Goal: Task Accomplishment & Management: Manage account settings

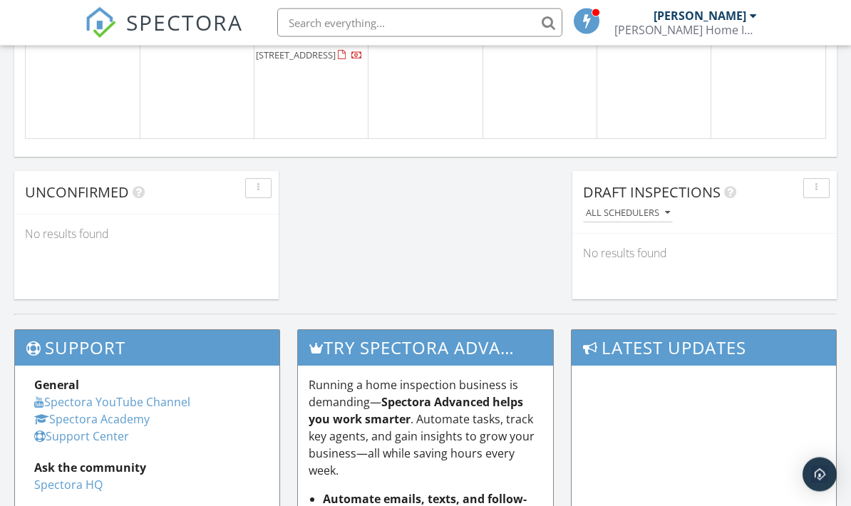
scroll to position [1199, 0]
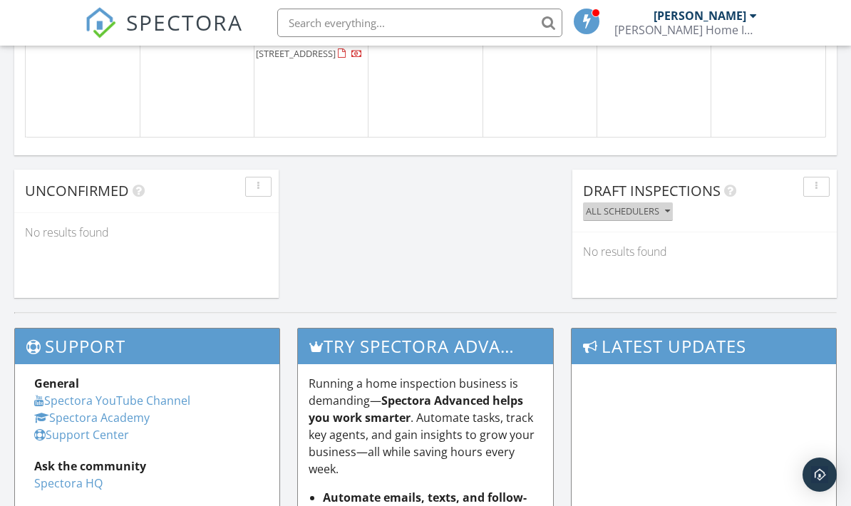
click at [668, 207] on icon "button" at bounding box center [667, 212] width 5 height 10
click at [669, 202] on button "All schedulers" at bounding box center [628, 211] width 90 height 19
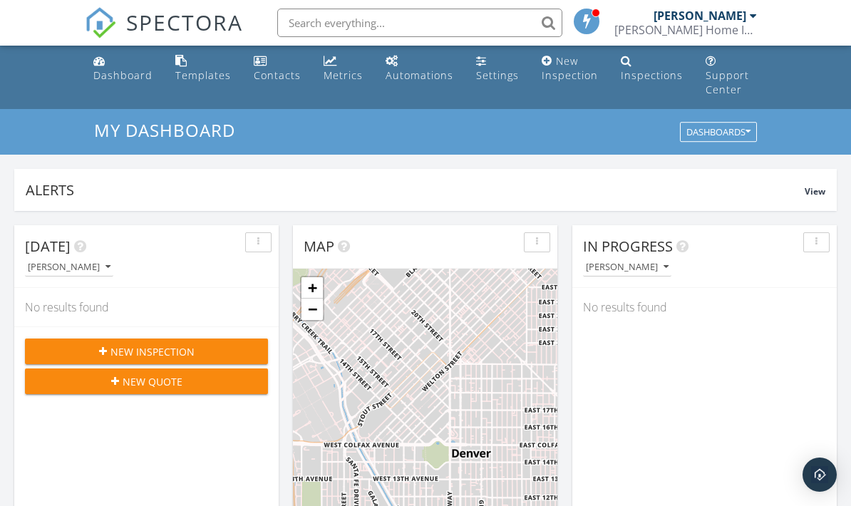
scroll to position [0, 0]
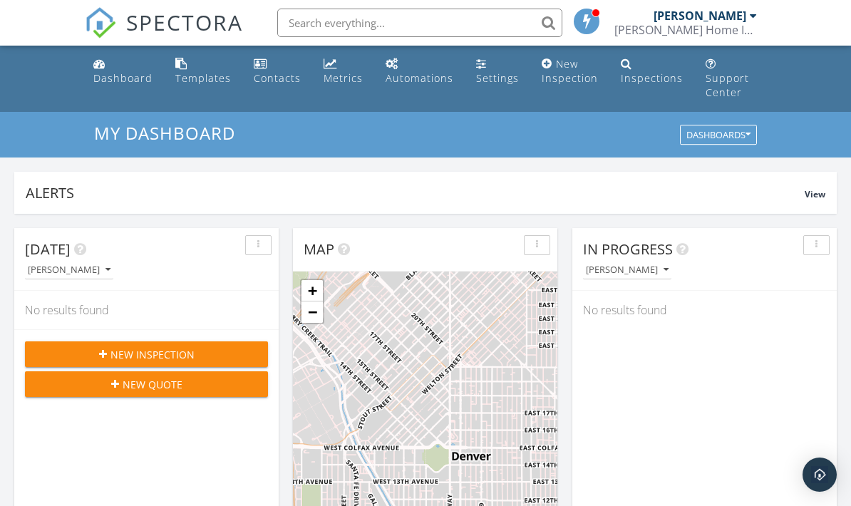
click at [755, 16] on div at bounding box center [753, 15] width 7 height 11
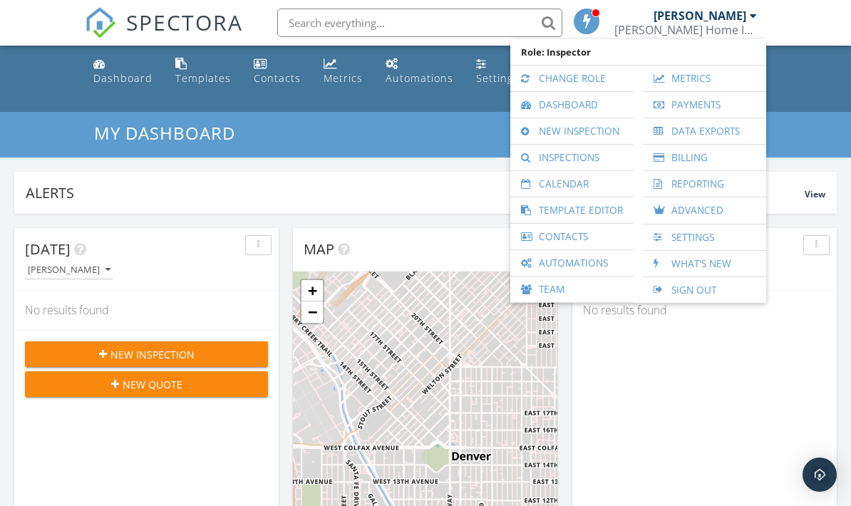
click at [603, 257] on link "Automations" at bounding box center [572, 263] width 109 height 26
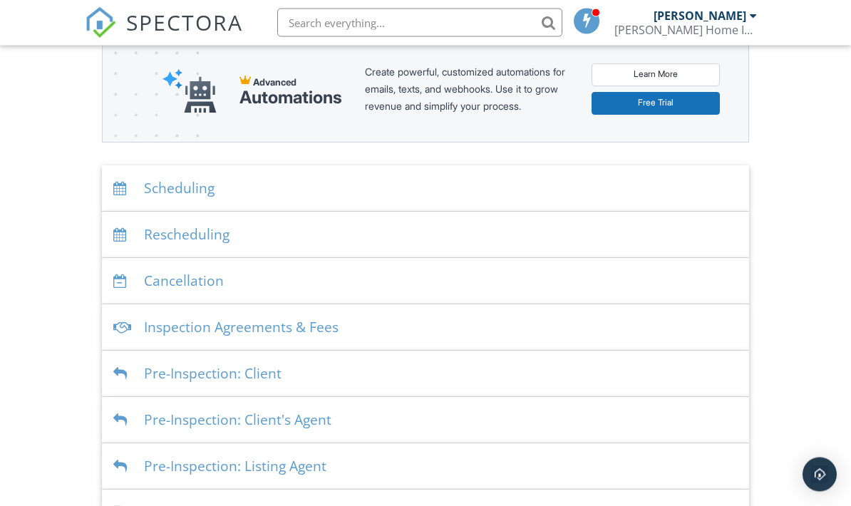
scroll to position [207, 0]
click at [629, 173] on div "Scheduling" at bounding box center [425, 188] width 647 height 46
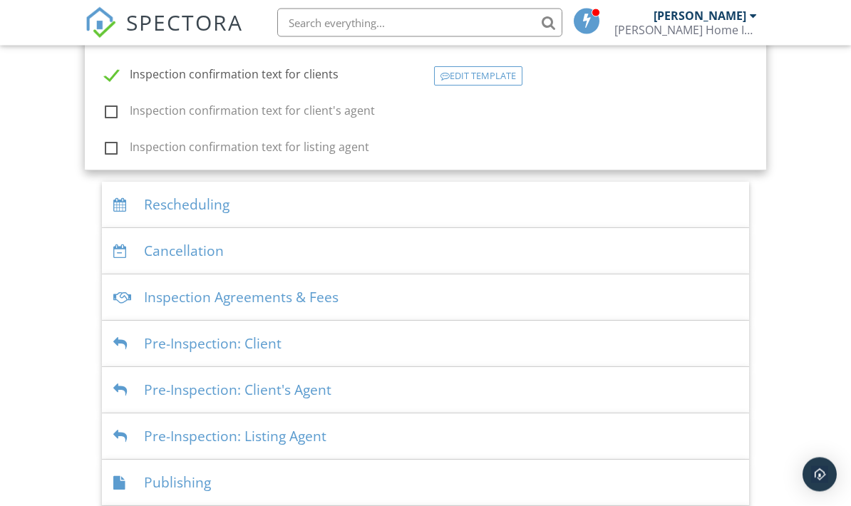
scroll to position [600, 0]
click at [623, 182] on div "Rescheduling" at bounding box center [425, 205] width 647 height 46
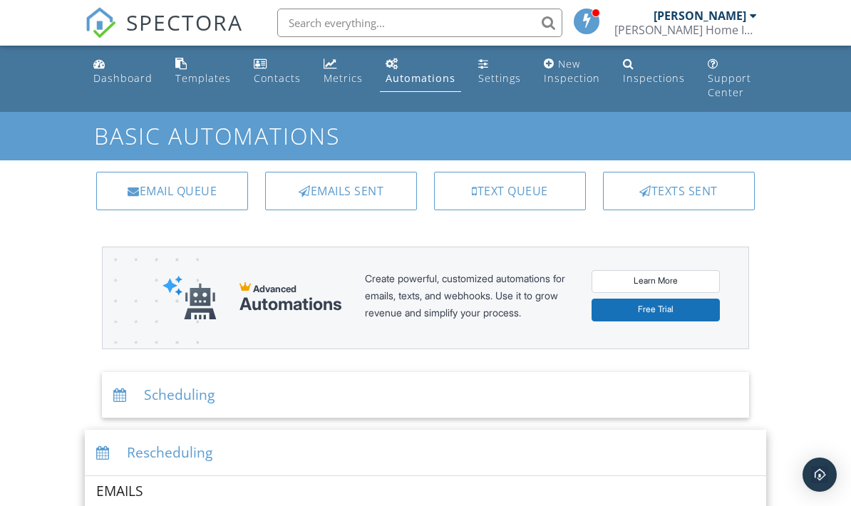
click at [754, 14] on div at bounding box center [753, 15] width 7 height 11
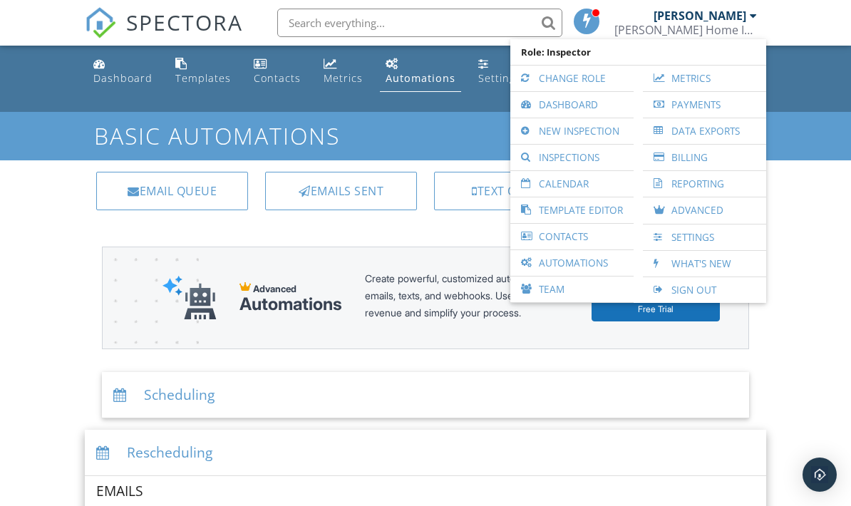
click at [600, 178] on link "Calendar" at bounding box center [572, 184] width 109 height 26
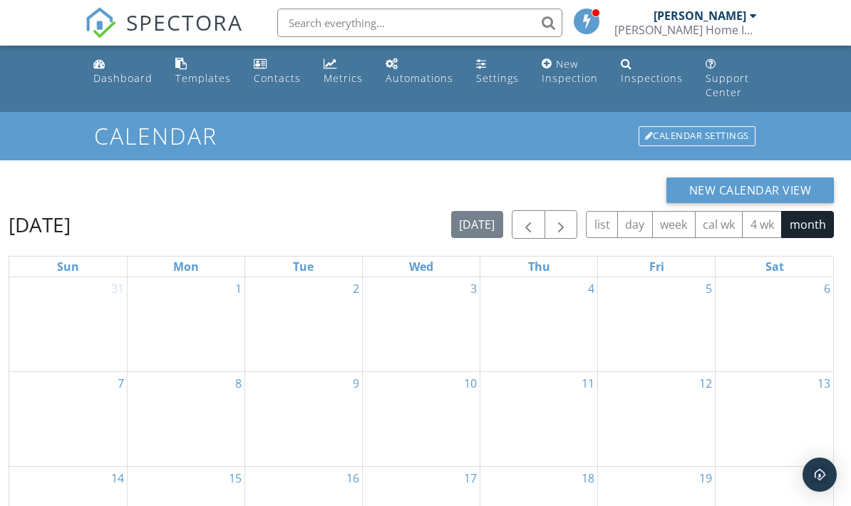
click at [696, 126] on div "Calendar Settings" at bounding box center [697, 136] width 117 height 20
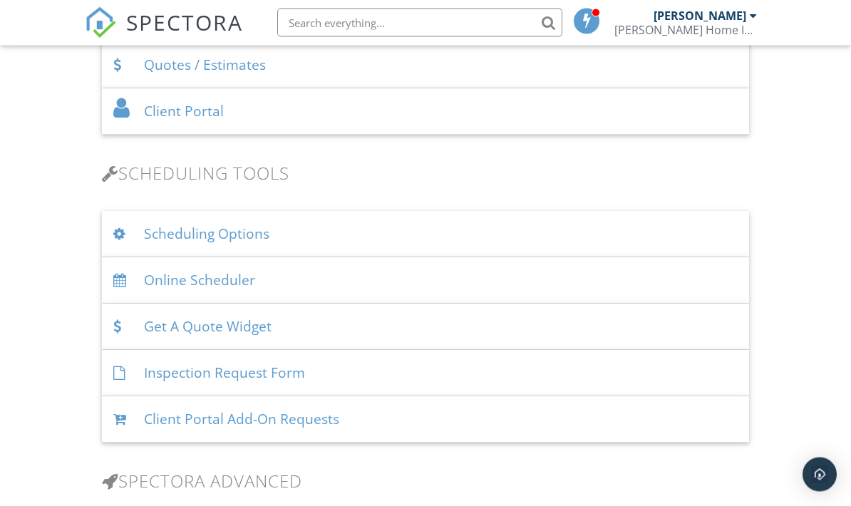
scroll to position [838, 0]
click at [597, 213] on div "Scheduling Options" at bounding box center [425, 234] width 647 height 46
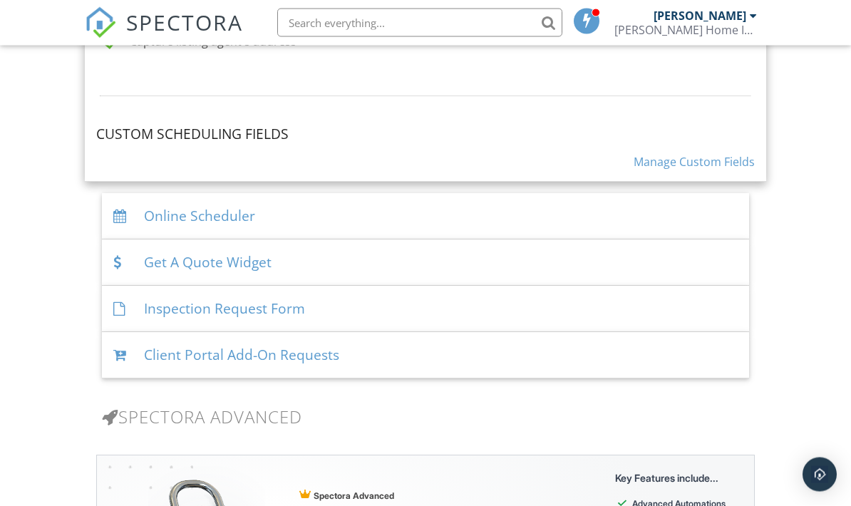
click at [600, 194] on div "Online Scheduler" at bounding box center [425, 217] width 647 height 46
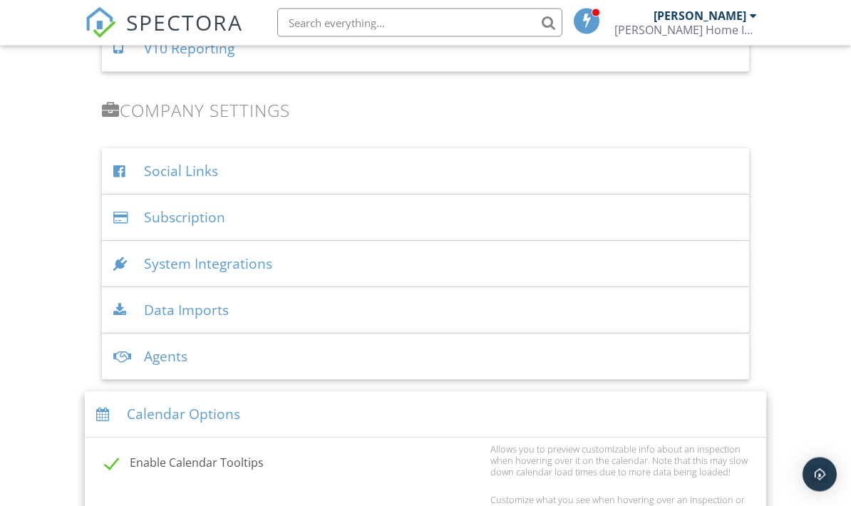
scroll to position [1790, 0]
click at [582, 245] on div "System Integrations" at bounding box center [425, 264] width 647 height 46
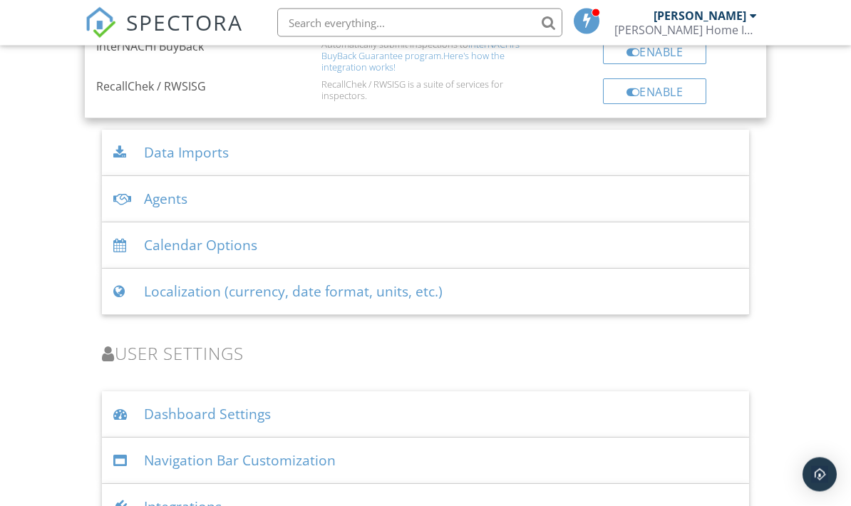
scroll to position [2811, 0]
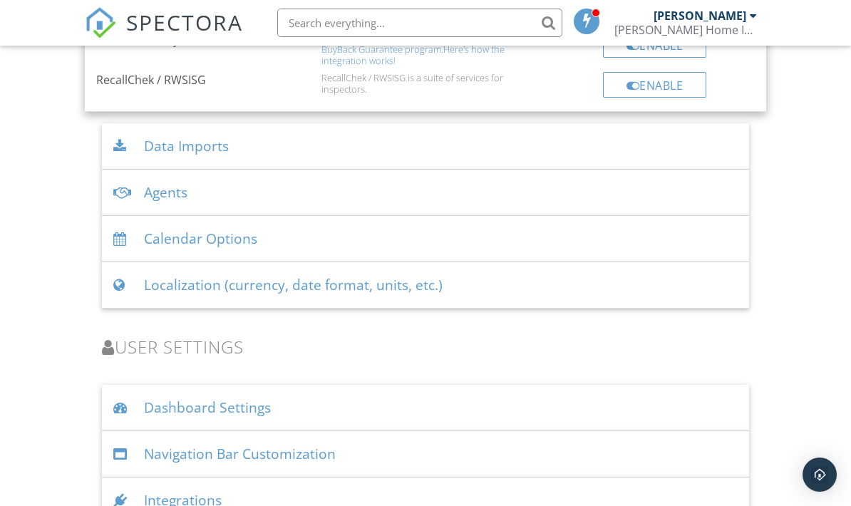
click at [566, 222] on div "Calendar Options" at bounding box center [425, 239] width 647 height 46
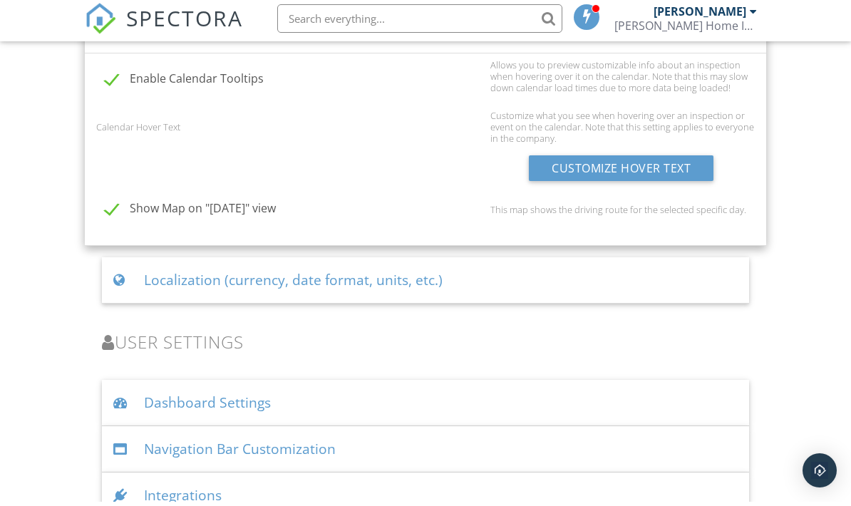
scroll to position [2227, 0]
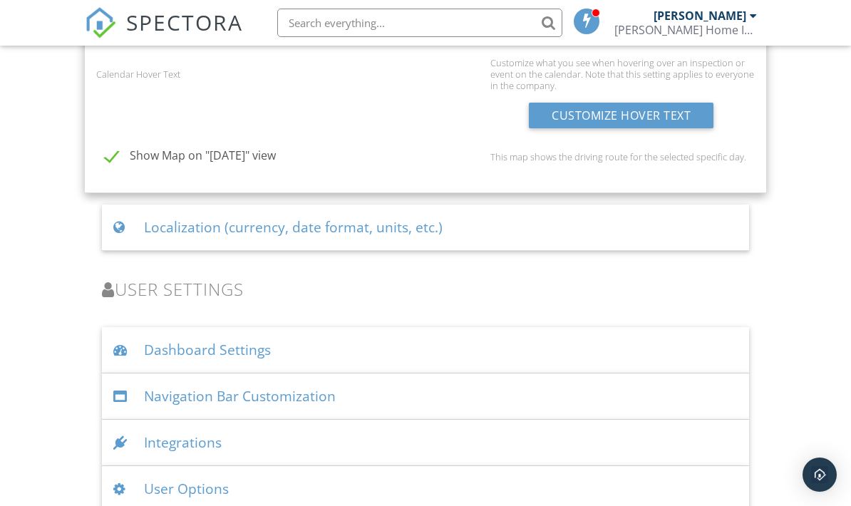
click at [197, 466] on div "User Options" at bounding box center [425, 489] width 647 height 46
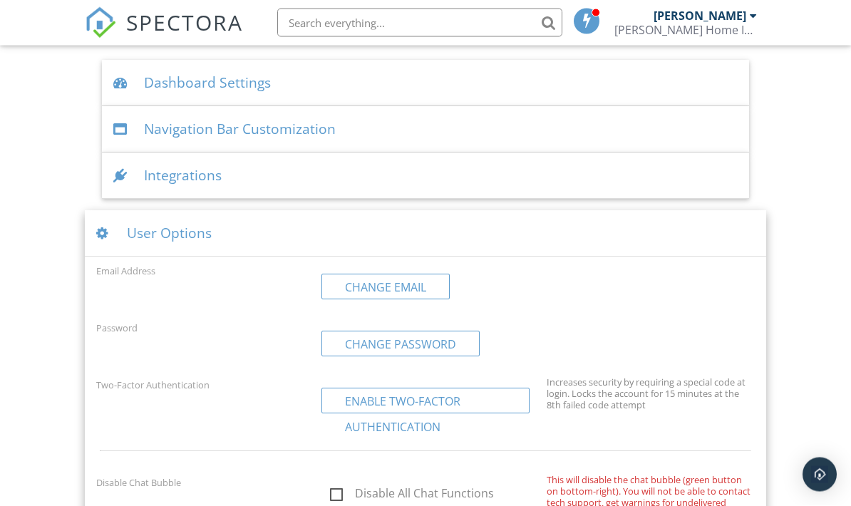
scroll to position [2475, 0]
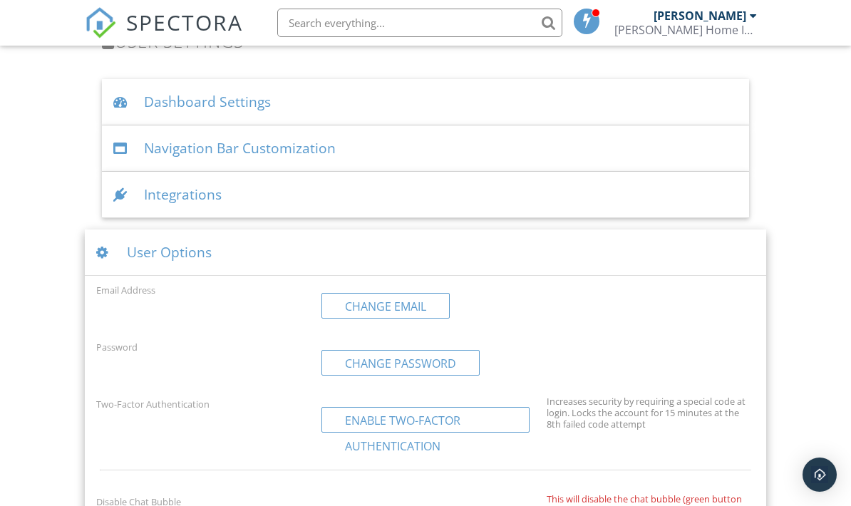
click at [169, 183] on div "Integrations" at bounding box center [425, 195] width 647 height 46
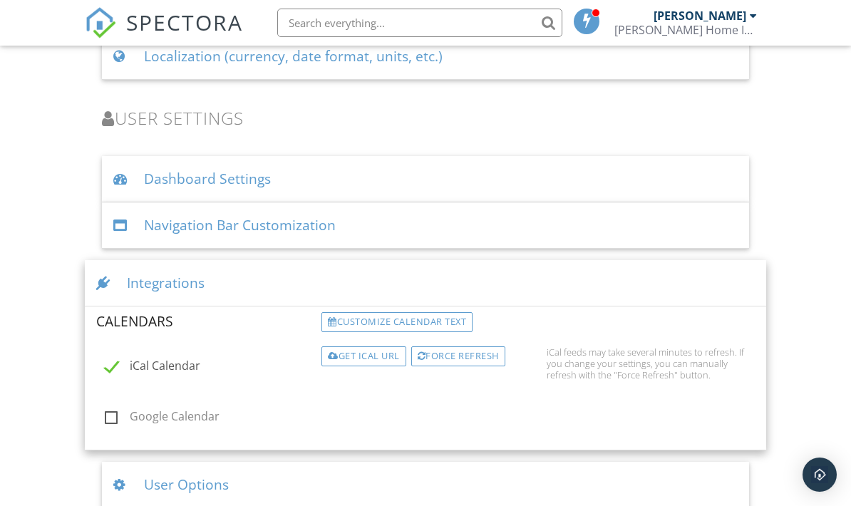
scroll to position [2394, 0]
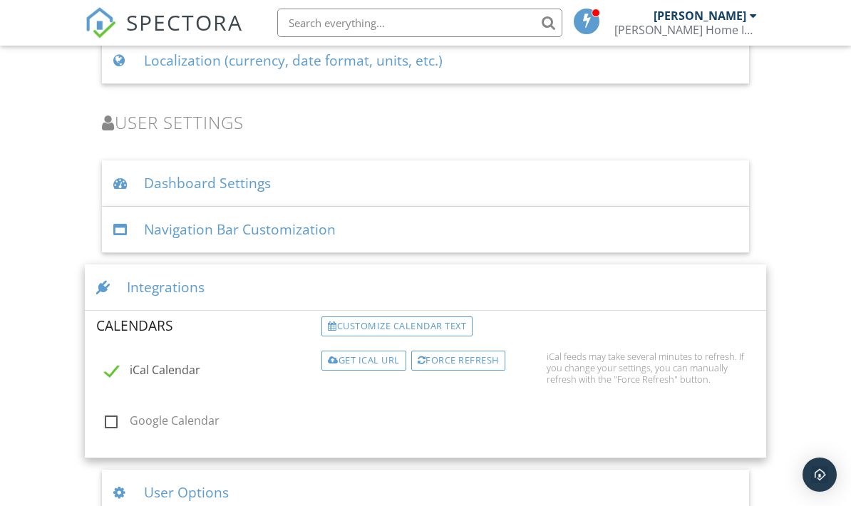
click at [109, 414] on label "Google Calendar" at bounding box center [209, 423] width 208 height 18
click at [106, 418] on input "Google Calendar" at bounding box center [100, 422] width 9 height 9
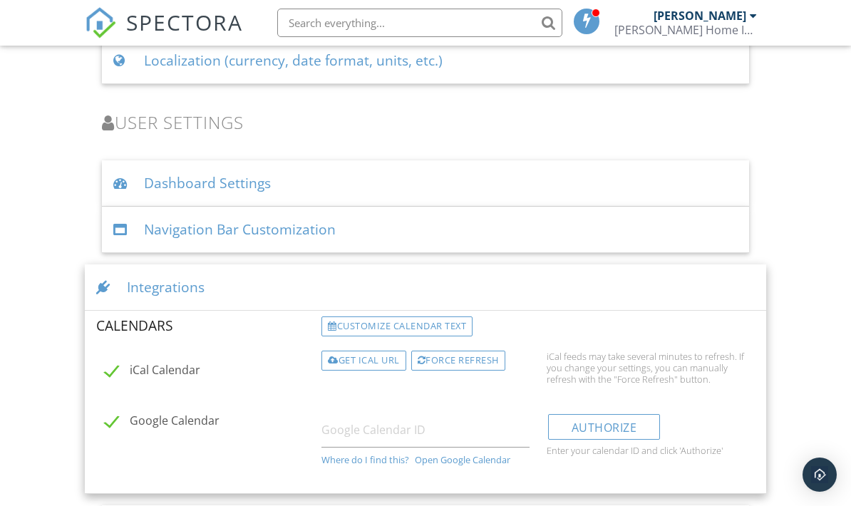
click at [118, 414] on label "Google Calendar" at bounding box center [209, 423] width 208 height 18
checkbox input "false"
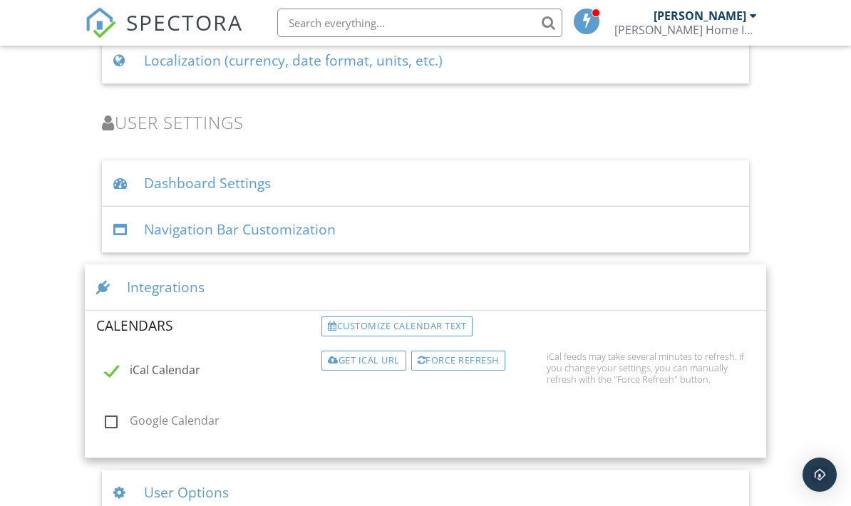
click at [381, 317] on div "Customize calendar text" at bounding box center [397, 327] width 151 height 20
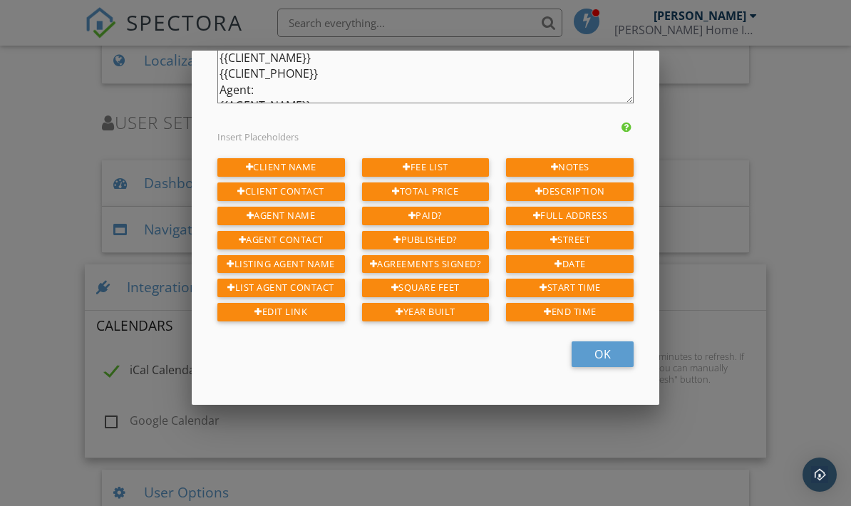
scroll to position [196, 0]
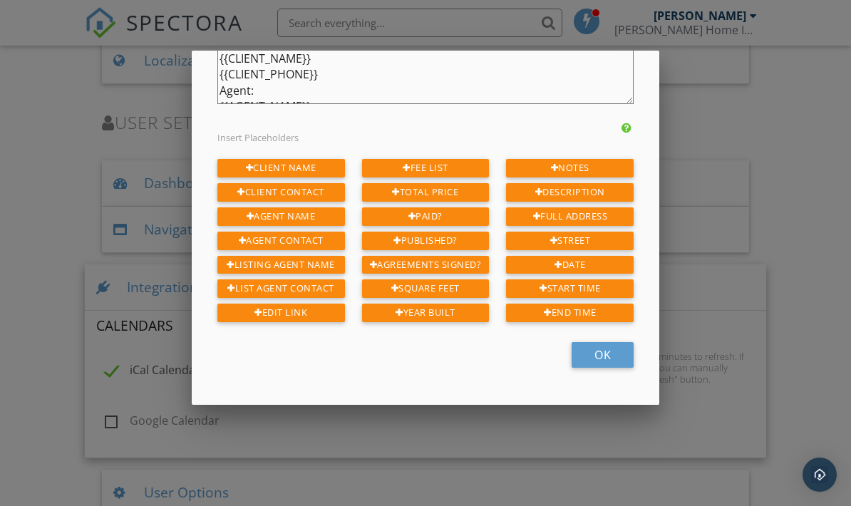
click at [605, 358] on div "OK" at bounding box center [603, 355] width 62 height 26
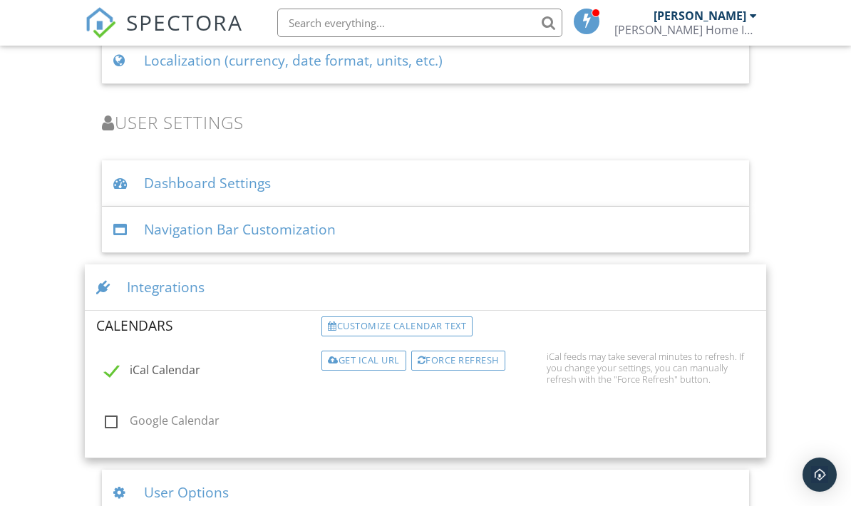
click at [597, 21] on div at bounding box center [587, 22] width 26 height 26
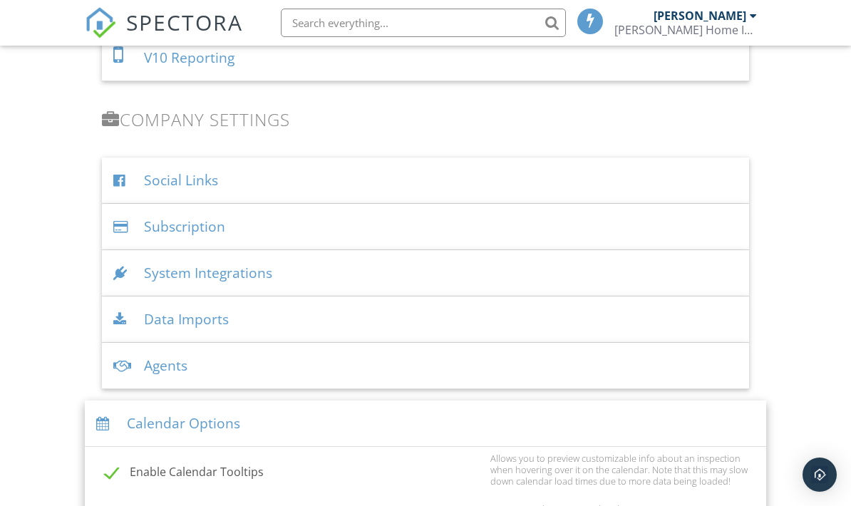
scroll to position [1779, 0]
